Goal: Navigation & Orientation: Find specific page/section

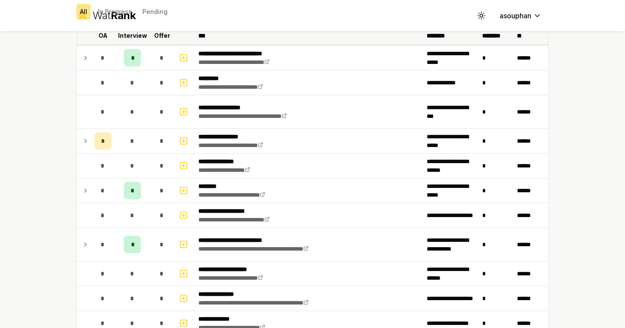
scroll to position [63, 0]
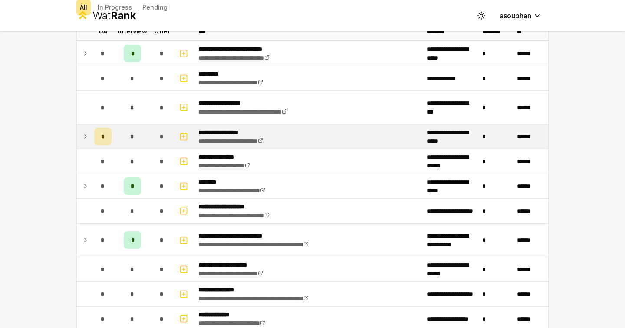
click at [88, 131] on td at bounding box center [84, 136] width 14 height 24
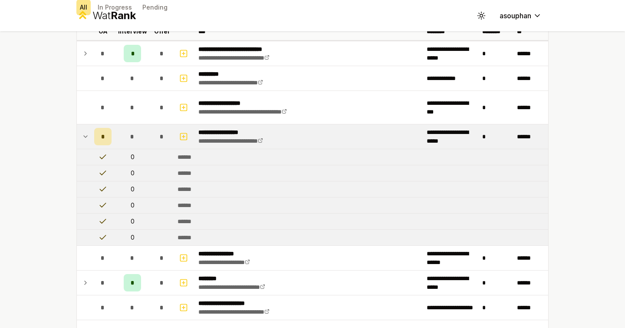
click at [88, 131] on td at bounding box center [84, 136] width 14 height 24
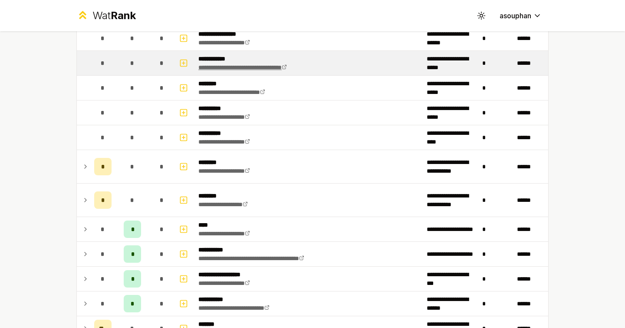
scroll to position [611, 0]
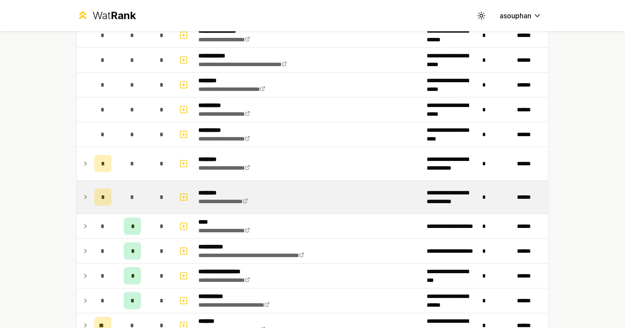
click at [82, 194] on icon at bounding box center [85, 197] width 7 height 10
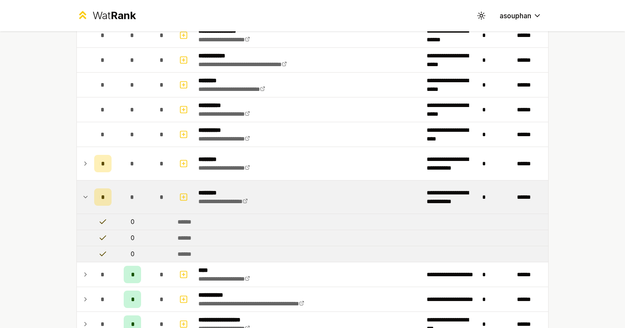
click at [83, 194] on icon at bounding box center [85, 197] width 7 height 10
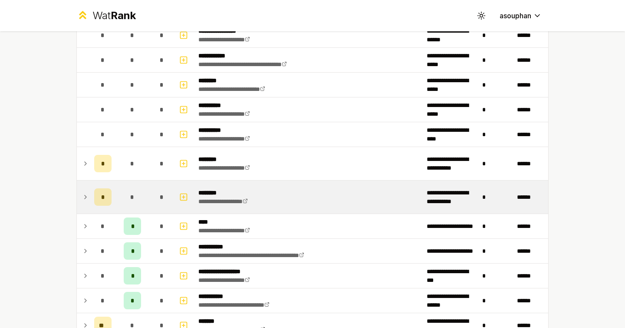
click at [83, 194] on icon at bounding box center [85, 197] width 7 height 10
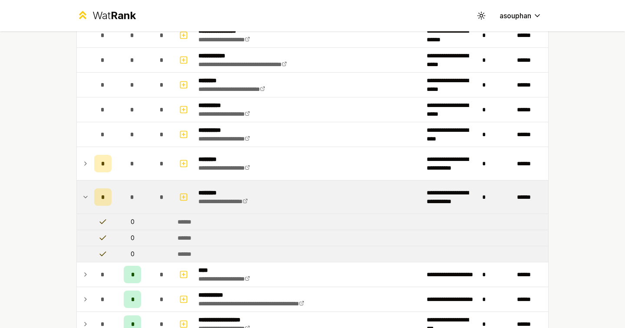
click at [83, 194] on icon at bounding box center [85, 197] width 7 height 10
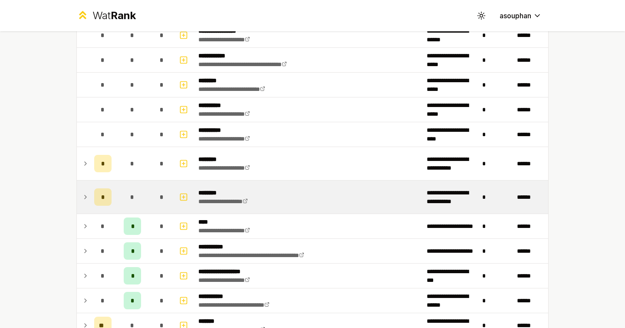
click at [83, 194] on icon at bounding box center [85, 197] width 7 height 10
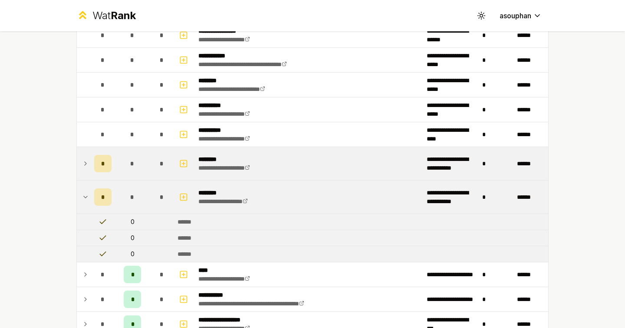
click at [82, 169] on td at bounding box center [84, 163] width 14 height 33
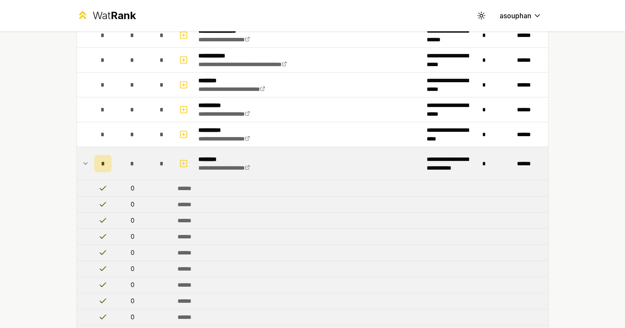
click at [82, 169] on td at bounding box center [84, 163] width 14 height 33
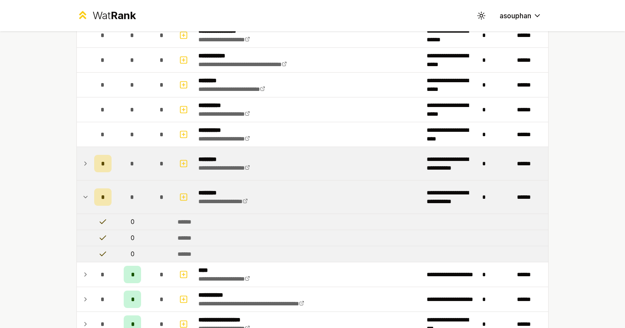
click at [82, 168] on icon at bounding box center [85, 163] width 7 height 10
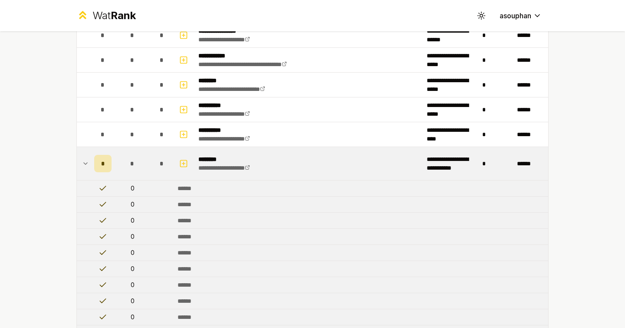
click at [82, 168] on icon at bounding box center [85, 163] width 7 height 10
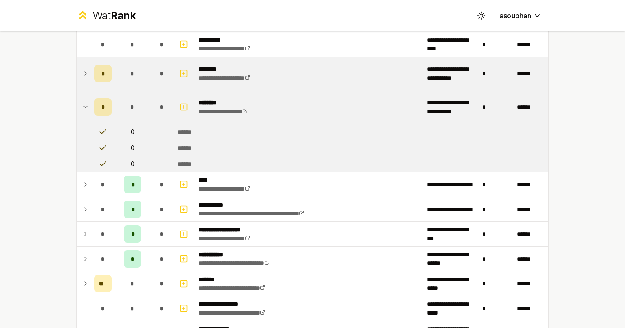
scroll to position [703, 0]
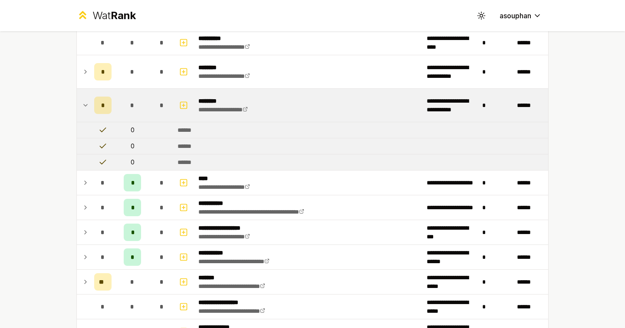
click at [85, 106] on icon at bounding box center [85, 105] width 3 height 2
